Goal: Find specific page/section: Find specific page/section

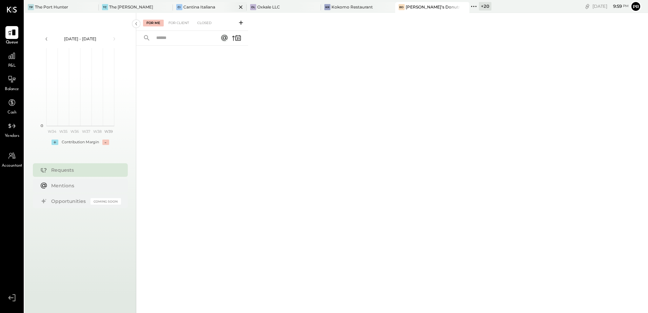
click at [188, 9] on div "Cantina Italiana" at bounding box center [199, 7] width 32 height 6
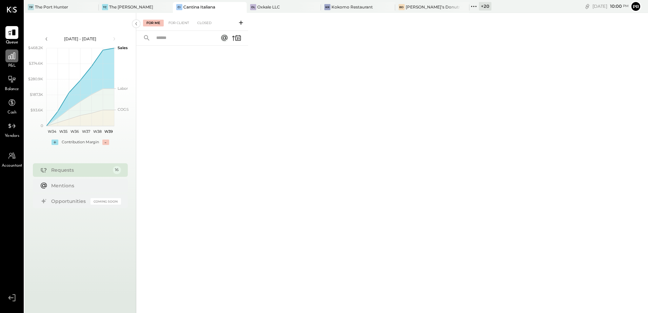
click at [14, 60] on icon at bounding box center [11, 56] width 9 height 9
